Goal: Task Accomplishment & Management: Use online tool/utility

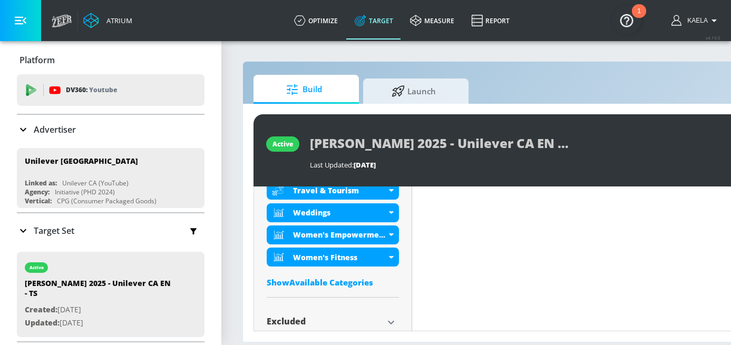
scroll to position [768, 0]
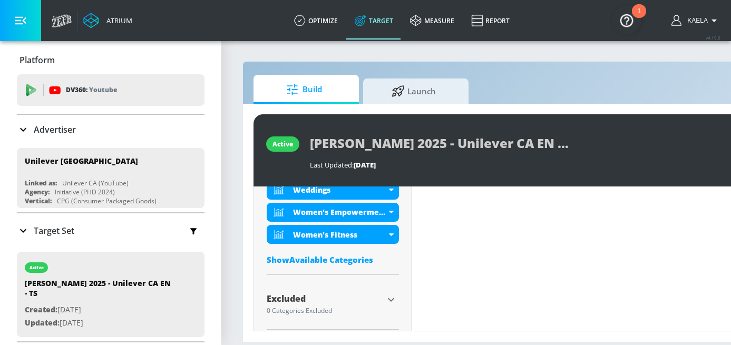
click at [344, 255] on div "Show Available Categories" at bounding box center [333, 260] width 132 height 11
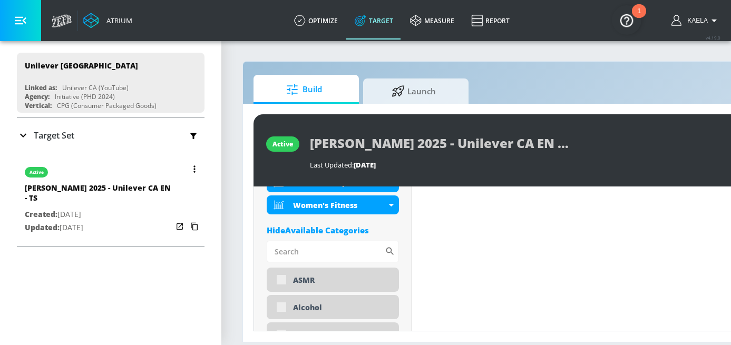
scroll to position [97, 0]
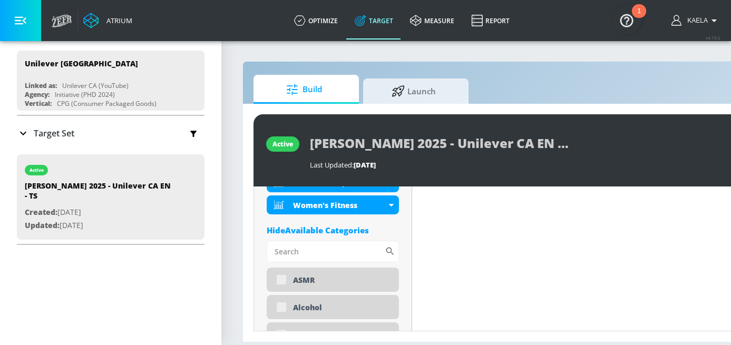
click at [27, 136] on icon at bounding box center [23, 133] width 13 height 13
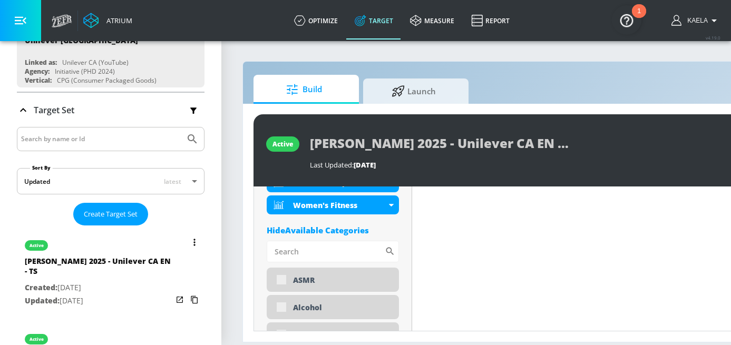
scroll to position [119, 0]
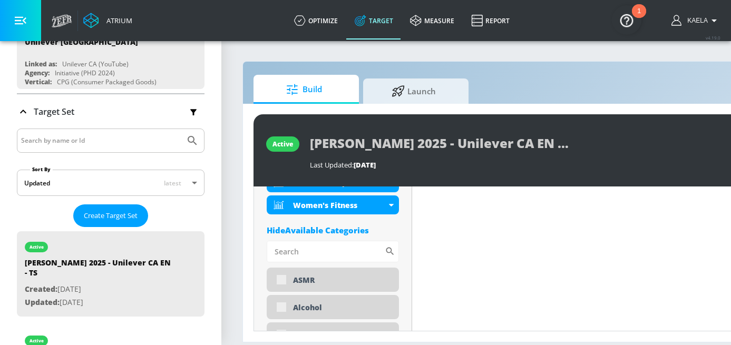
click at [48, 136] on input "Search by name or Id" at bounding box center [101, 141] width 160 height 14
type input "delight"
click at [181, 129] on button "Submit Search" at bounding box center [192, 140] width 23 height 23
click at [50, 143] on input "delight" at bounding box center [101, 141] width 160 height 14
click at [181, 129] on button "Submit Search" at bounding box center [192, 140] width 23 height 23
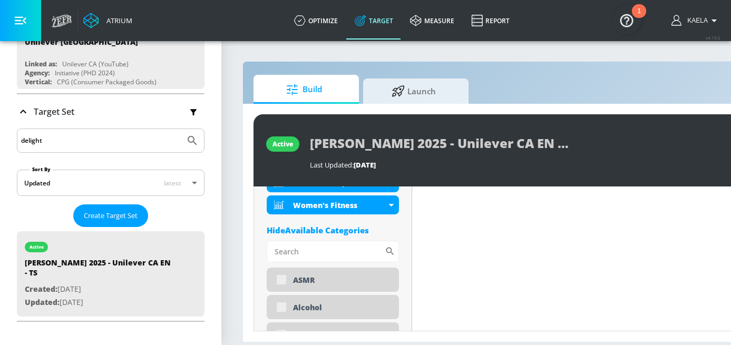
scroll to position [171, 0]
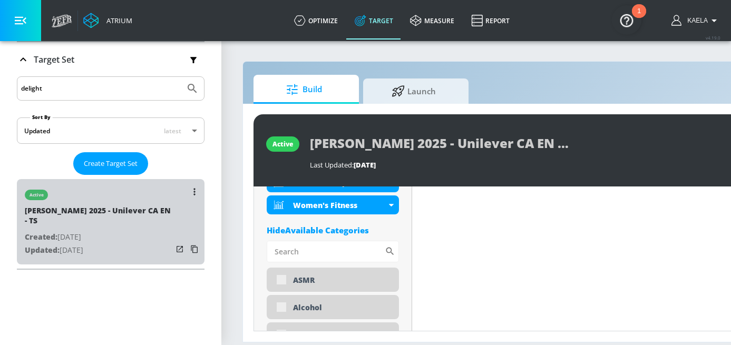
click at [114, 216] on div "[PERSON_NAME] 2025 - Unilever CA EN - TS" at bounding box center [99, 218] width 148 height 25
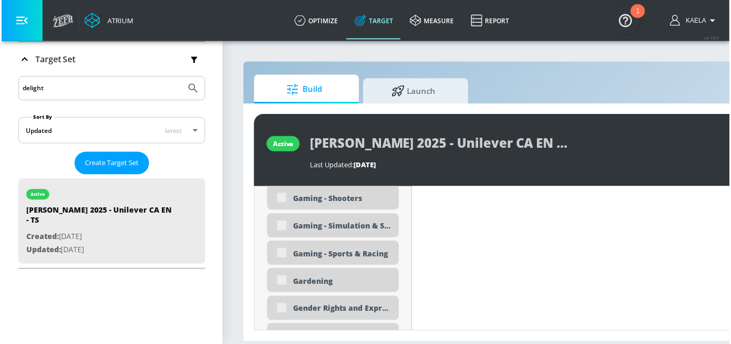
scroll to position [1726, 0]
